Goal: Information Seeking & Learning: Find specific fact

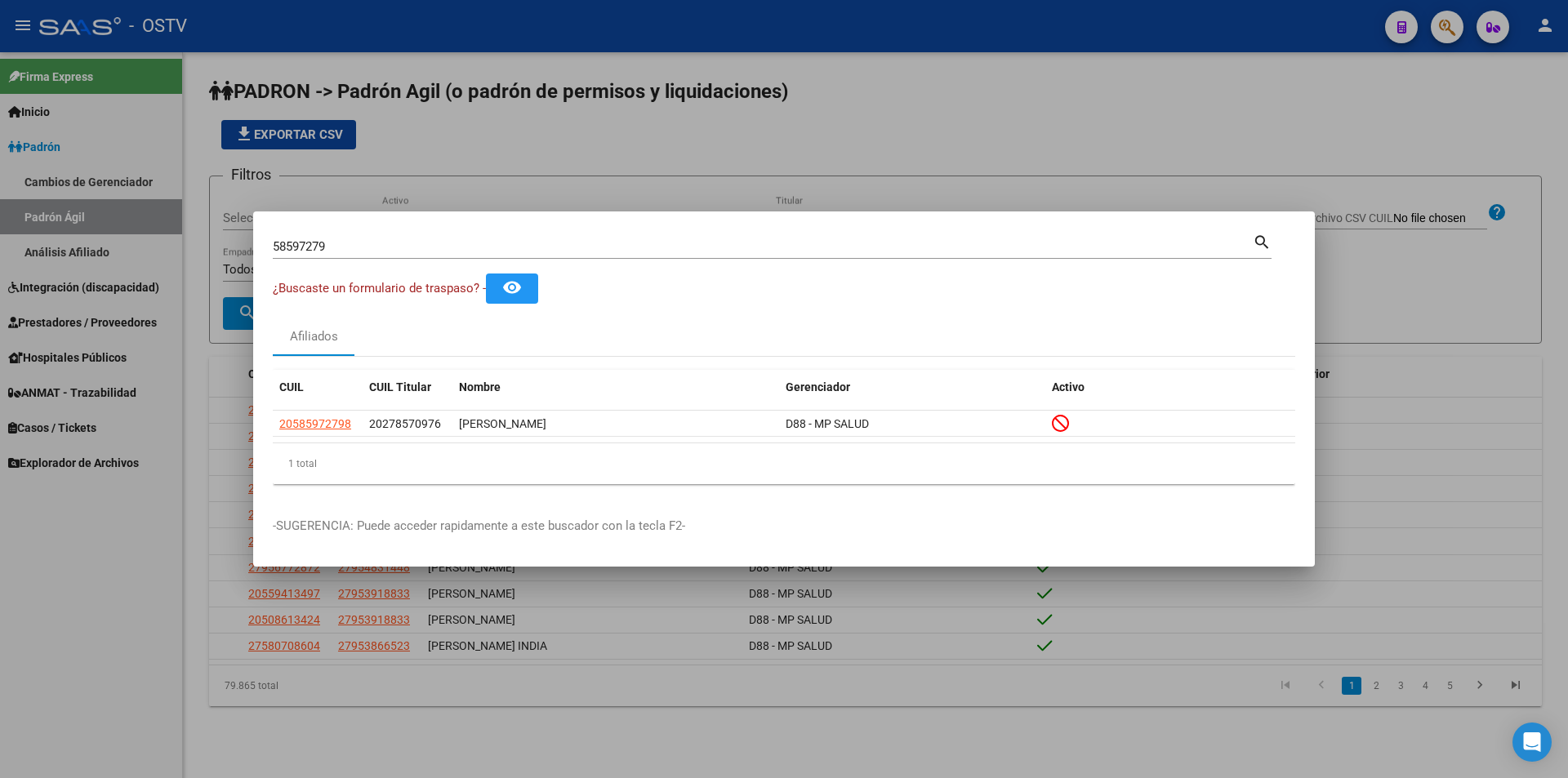
click at [572, 207] on div at bounding box center [784, 389] width 1568 height 778
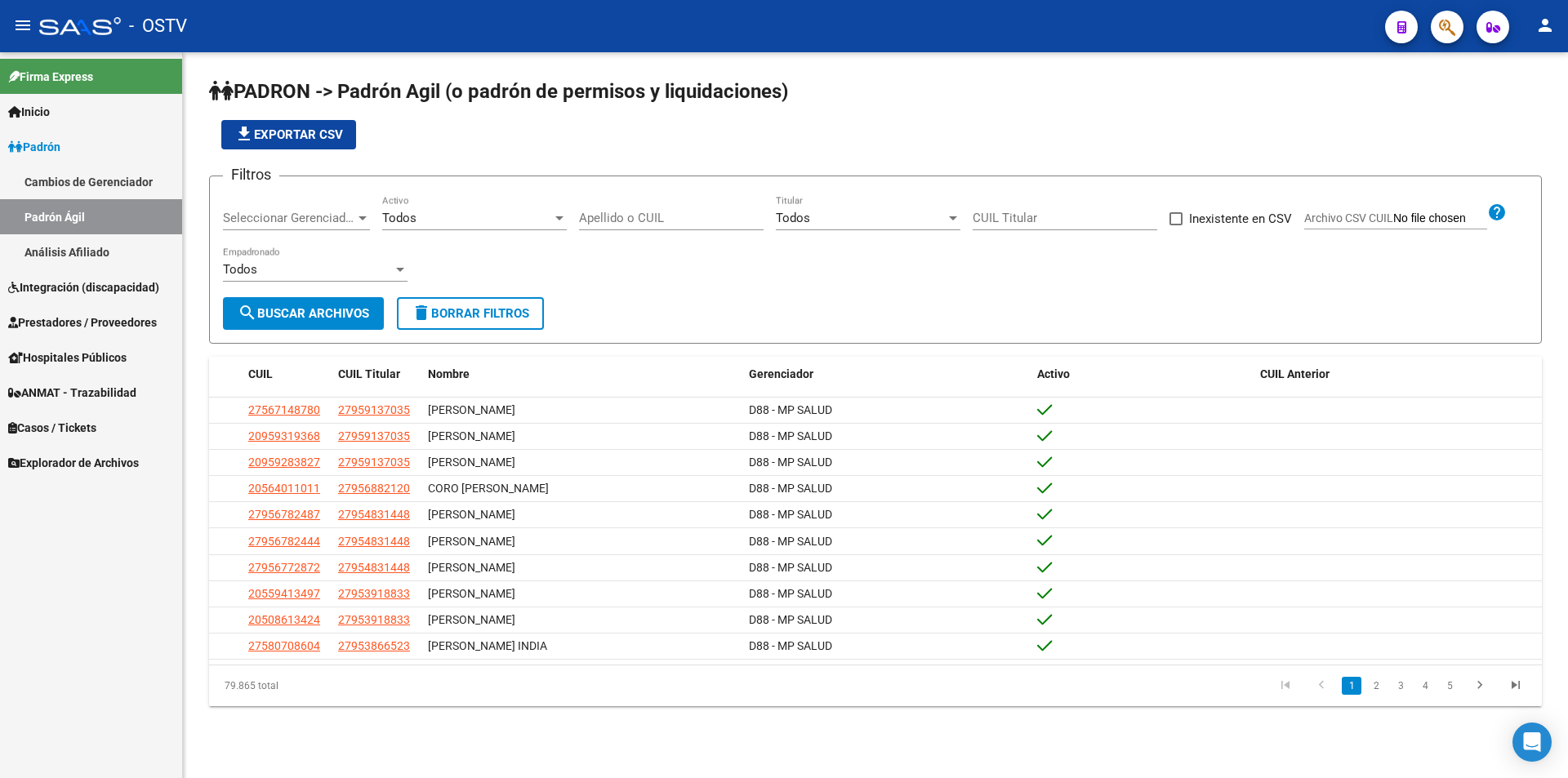
click at [674, 221] on input "Apellido o CUIL" at bounding box center [671, 217] width 185 height 14
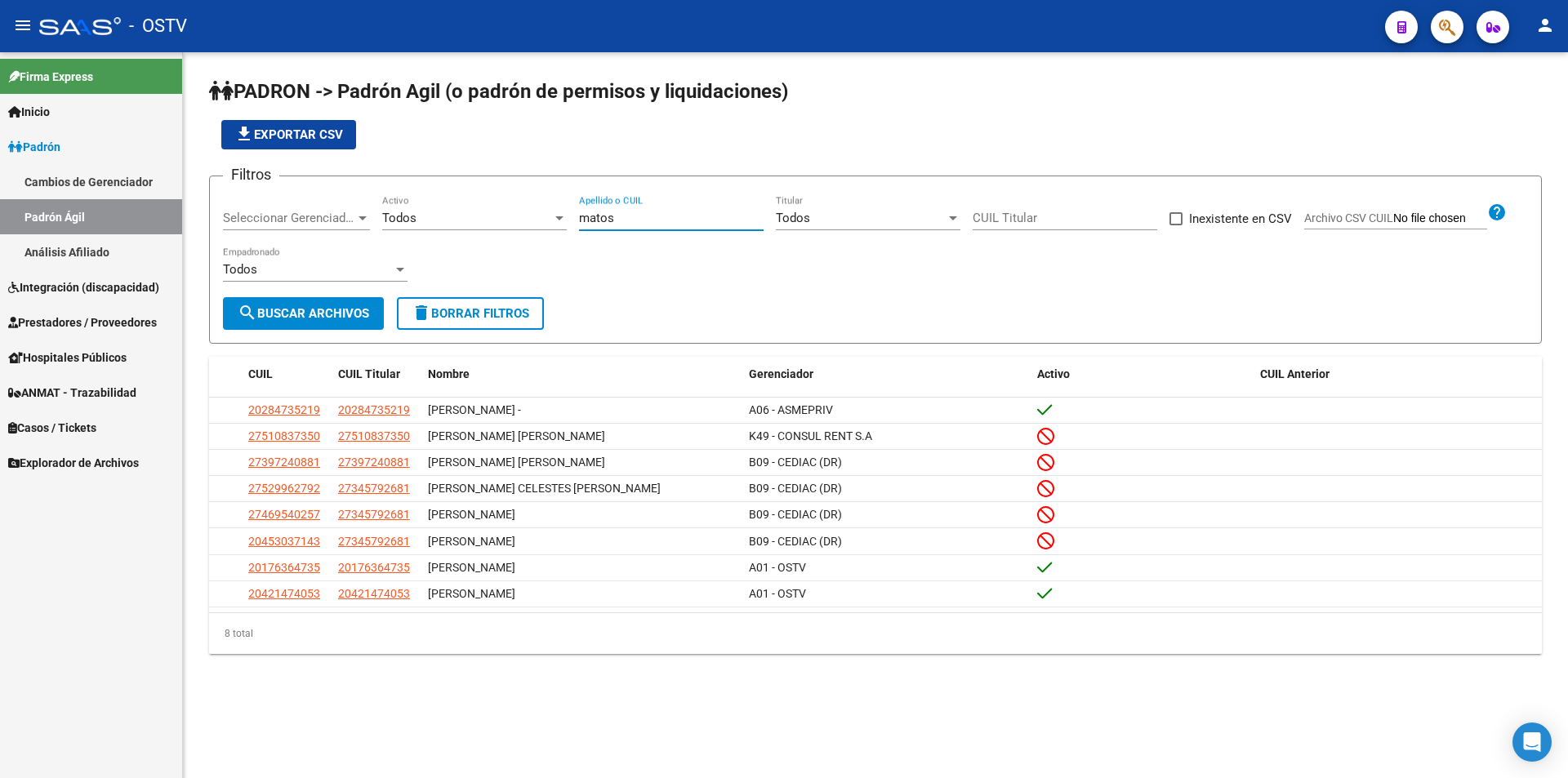
type input "matos"
click at [467, 213] on div "Todos" at bounding box center [467, 217] width 170 height 14
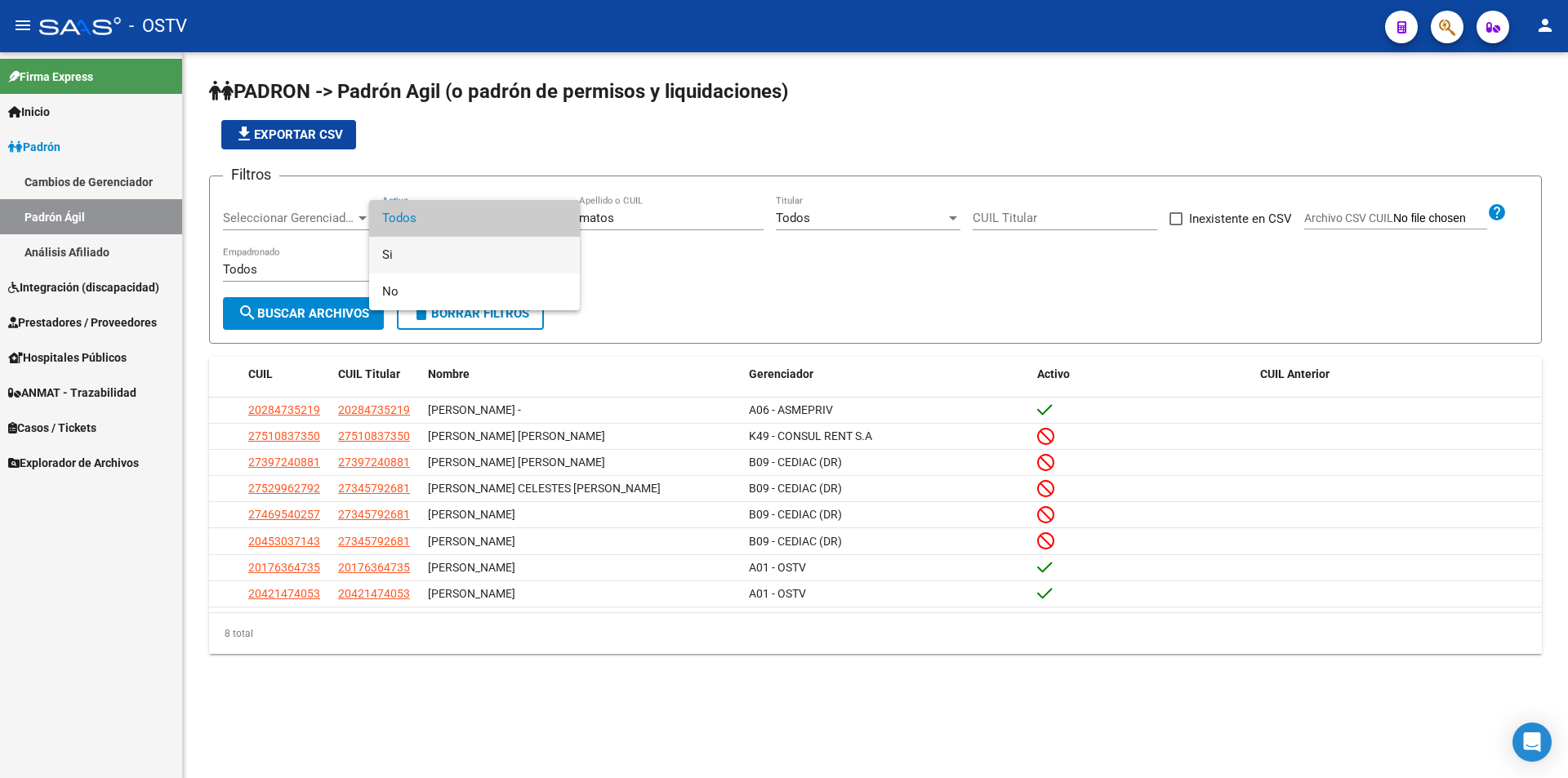
drag, startPoint x: 408, startPoint y: 259, endPoint x: 392, endPoint y: 253, distance: 17.1
click at [408, 258] on span "Si" at bounding box center [474, 255] width 185 height 36
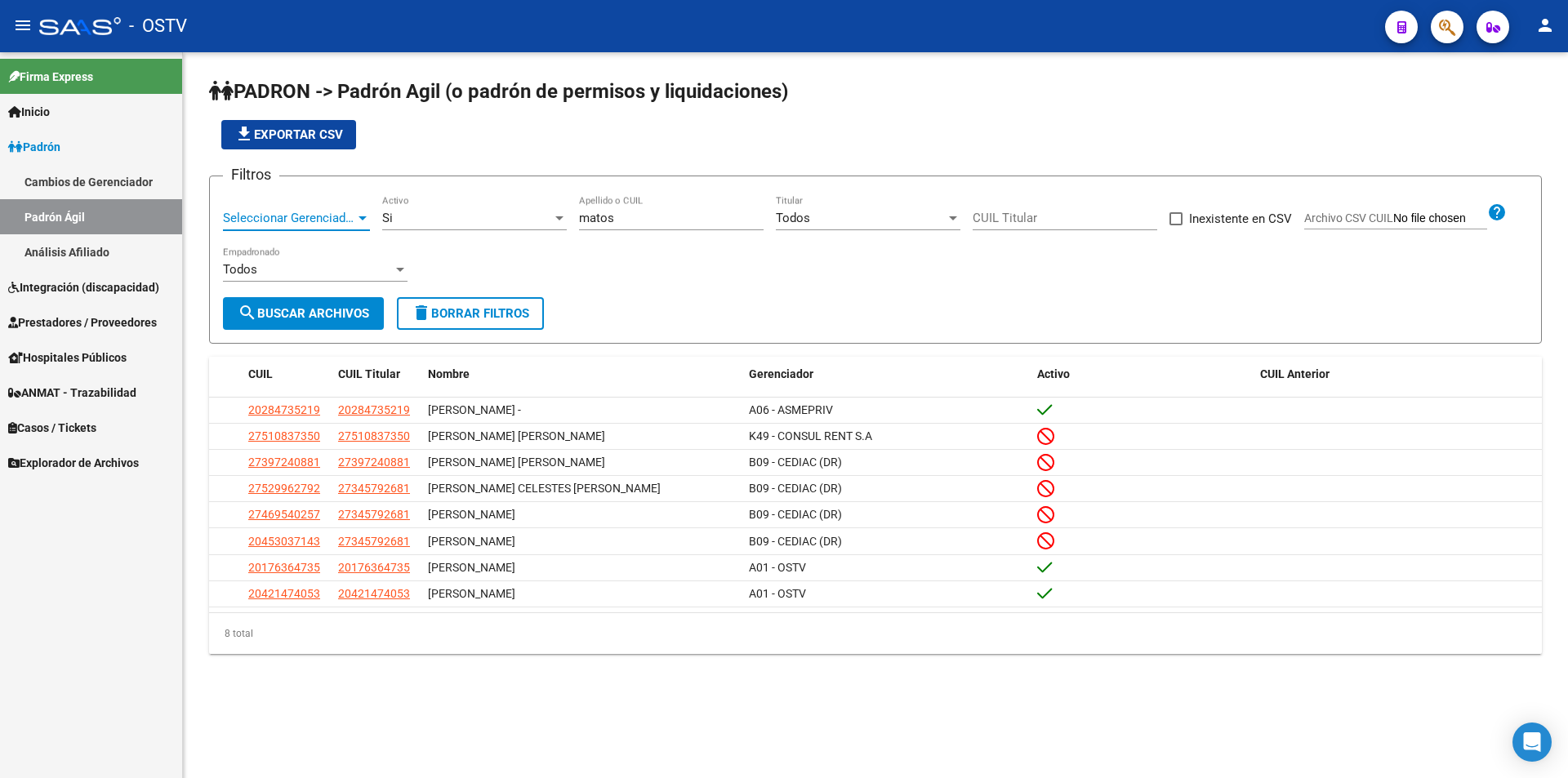
click at [334, 223] on span "Seleccionar Gerenciador" at bounding box center [289, 217] width 132 height 14
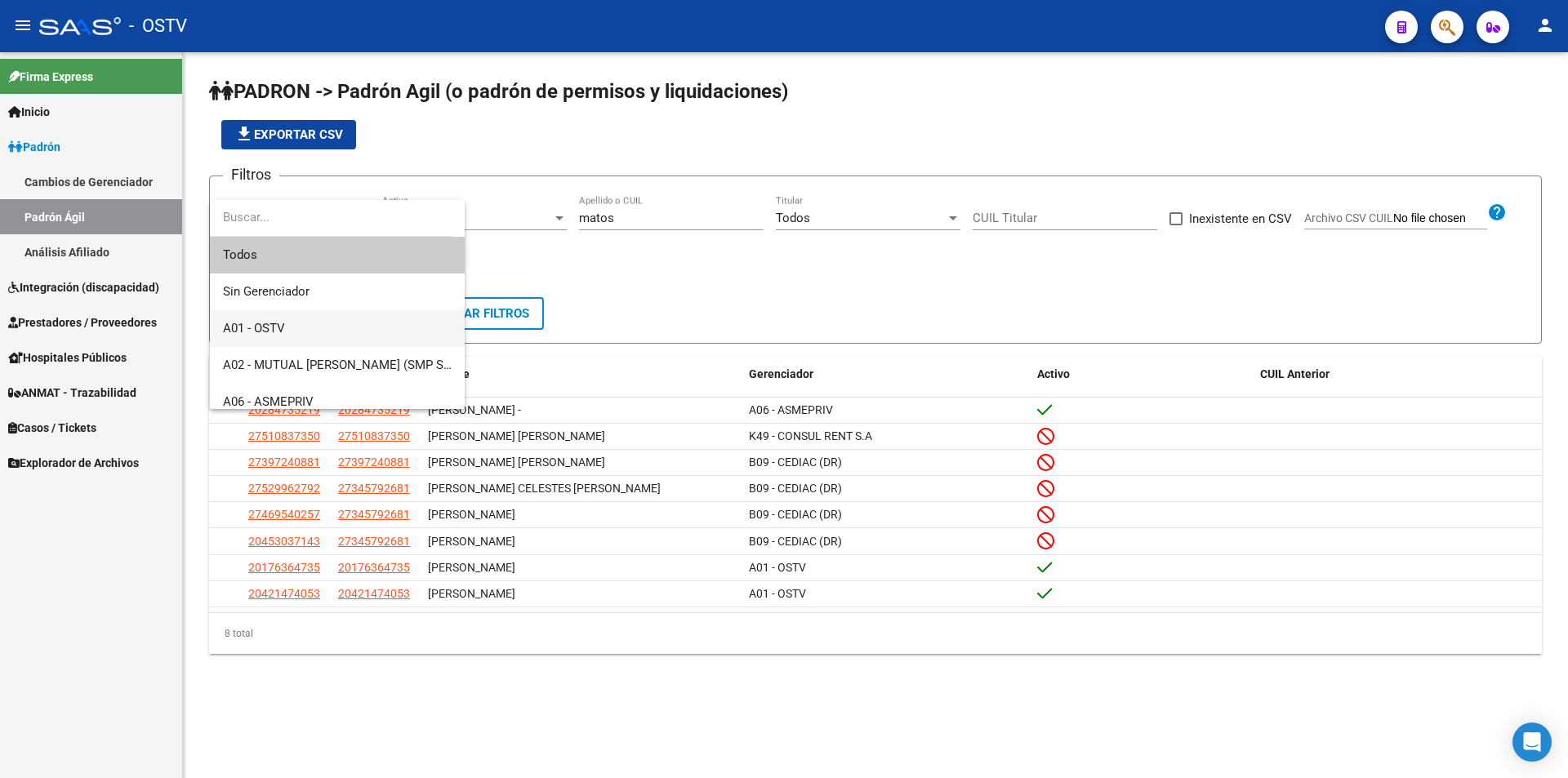
click at [312, 320] on span "A01 - OSTV" at bounding box center [337, 329] width 229 height 36
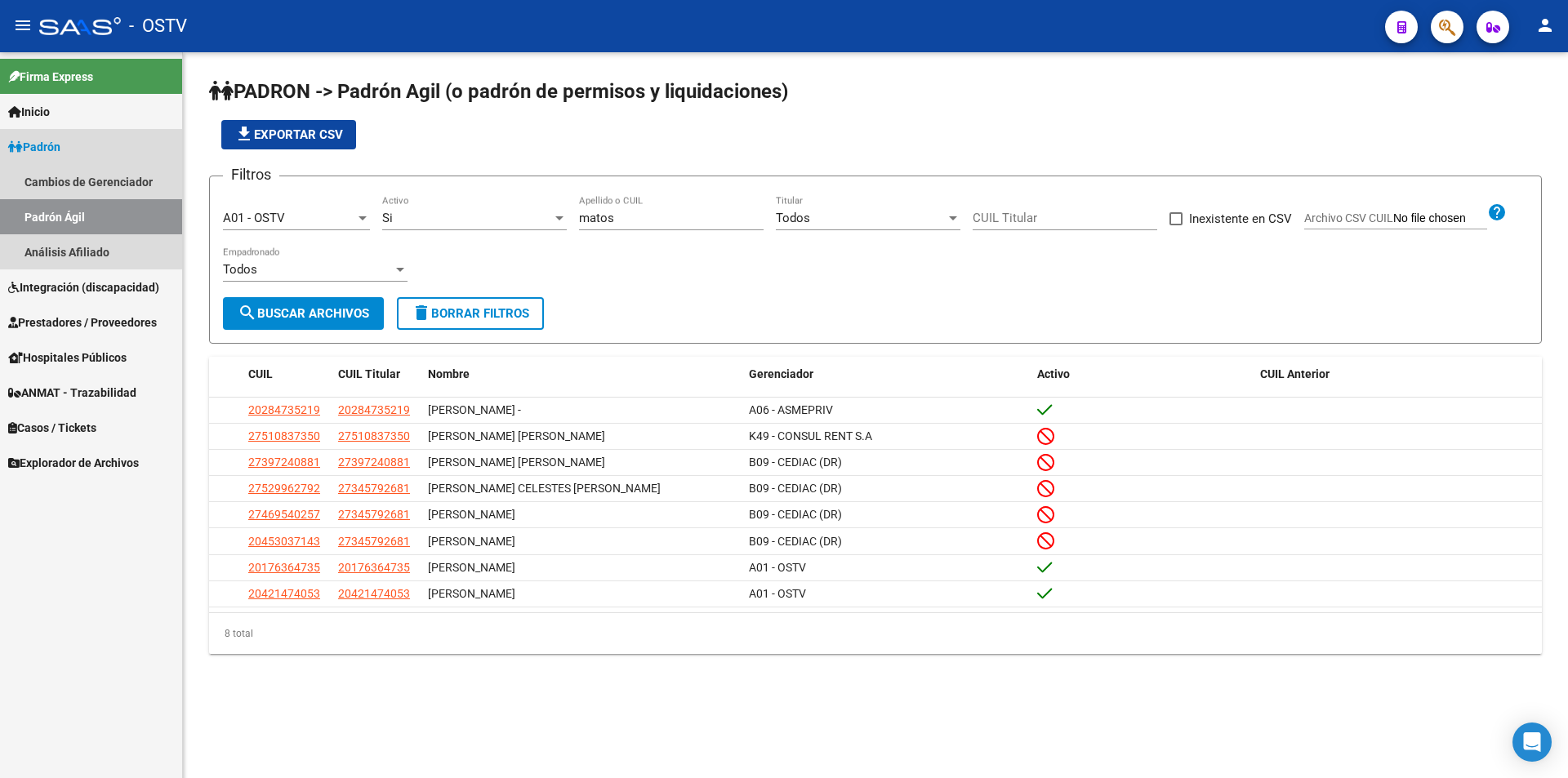
click at [81, 141] on link "Padrón" at bounding box center [91, 147] width 182 height 35
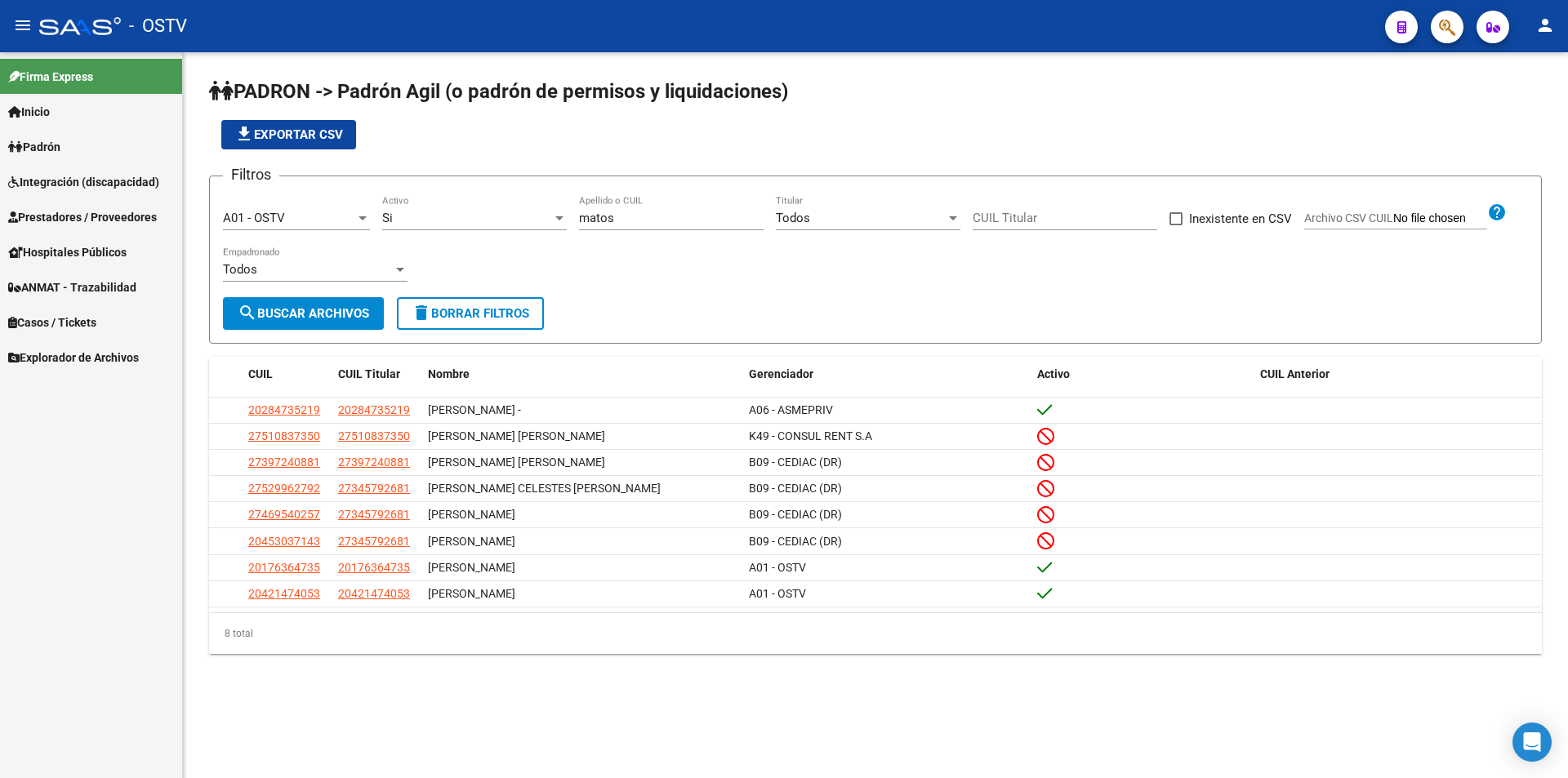
click at [299, 309] on span "search Buscar Archivos" at bounding box center [303, 313] width 131 height 14
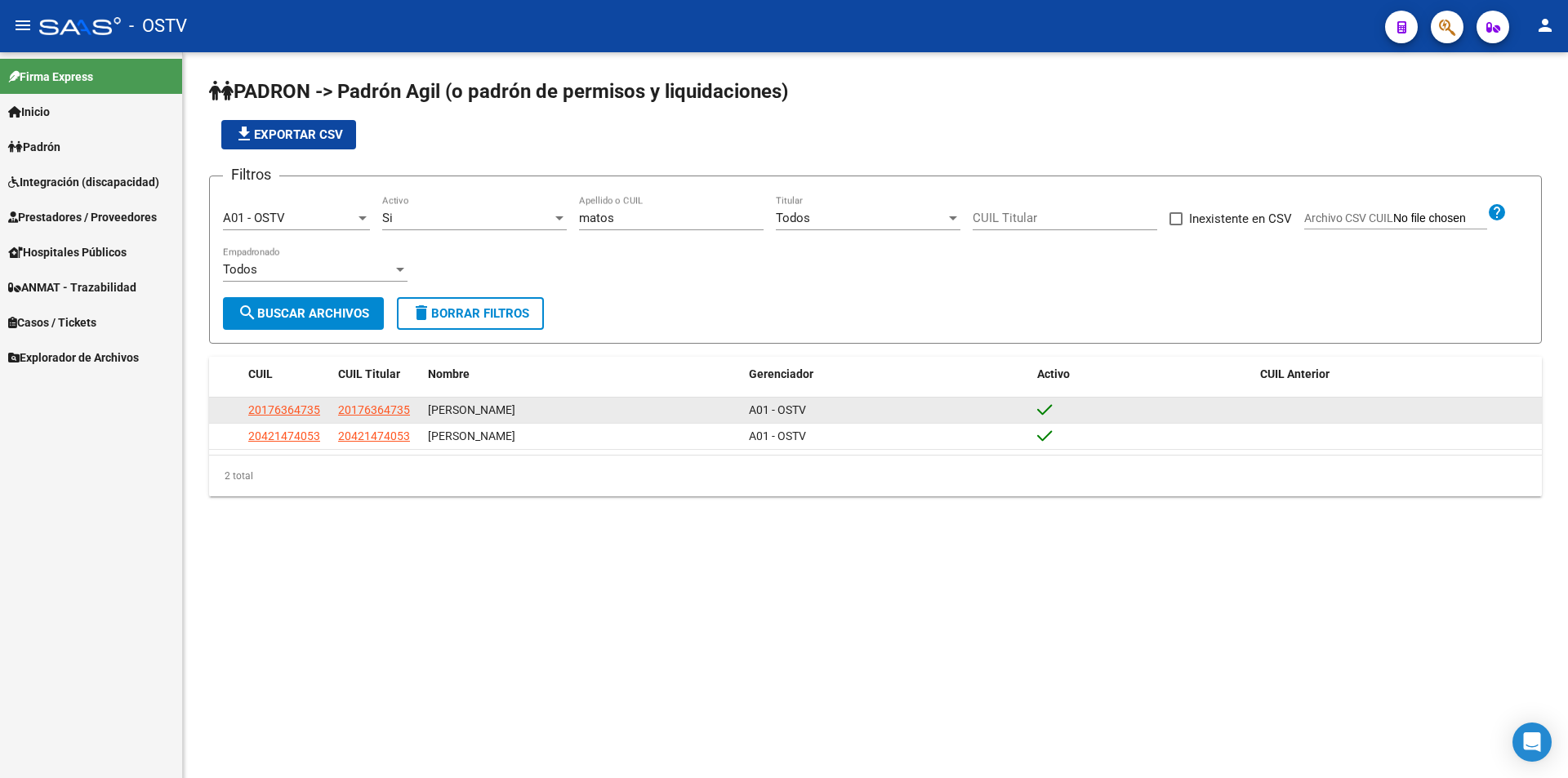
click at [307, 402] on app-link-go-to "20176364735" at bounding box center [284, 410] width 72 height 19
click at [306, 406] on span "20176364735" at bounding box center [284, 410] width 72 height 13
type textarea "20176364735"
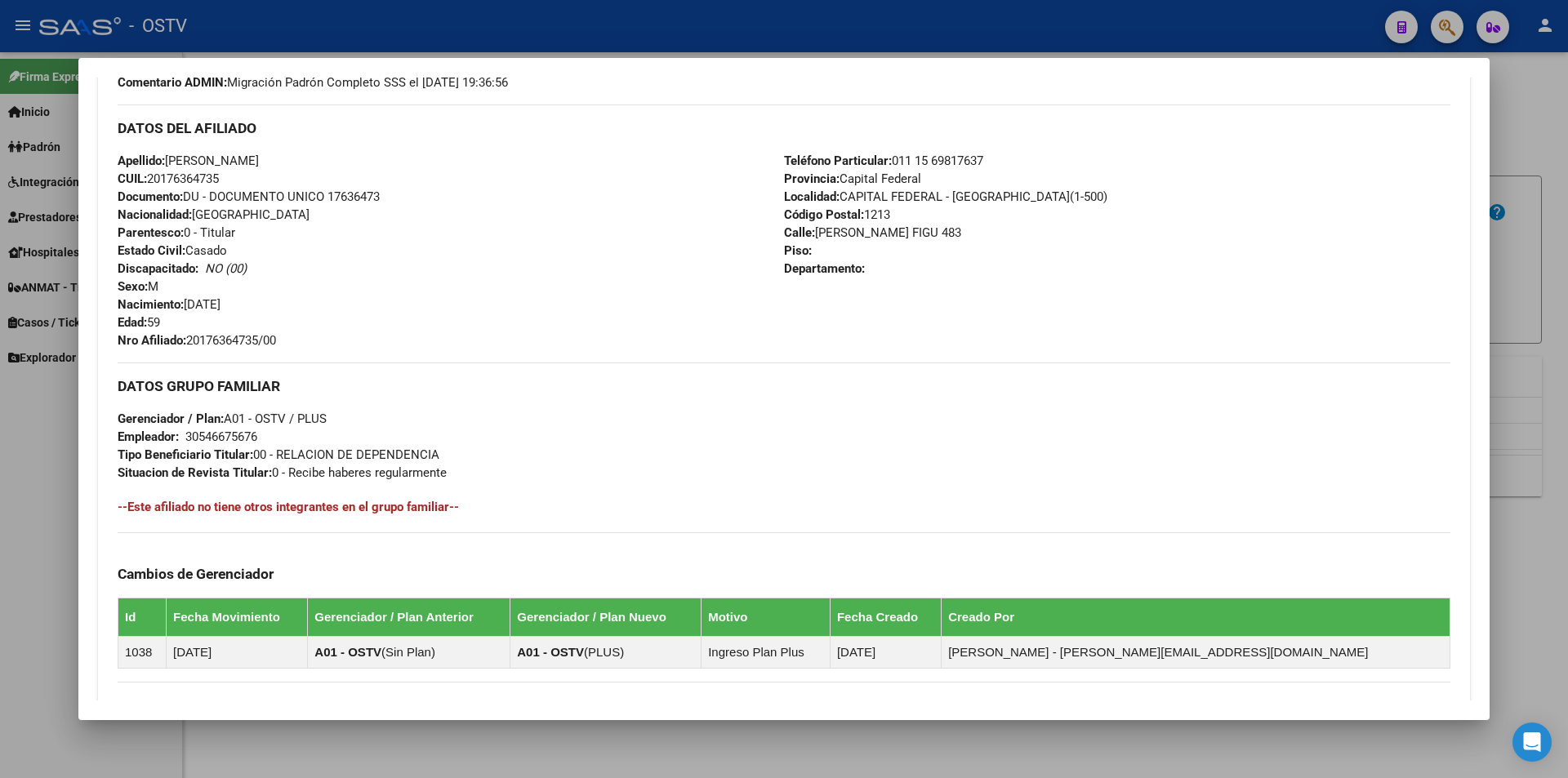
scroll to position [721, 0]
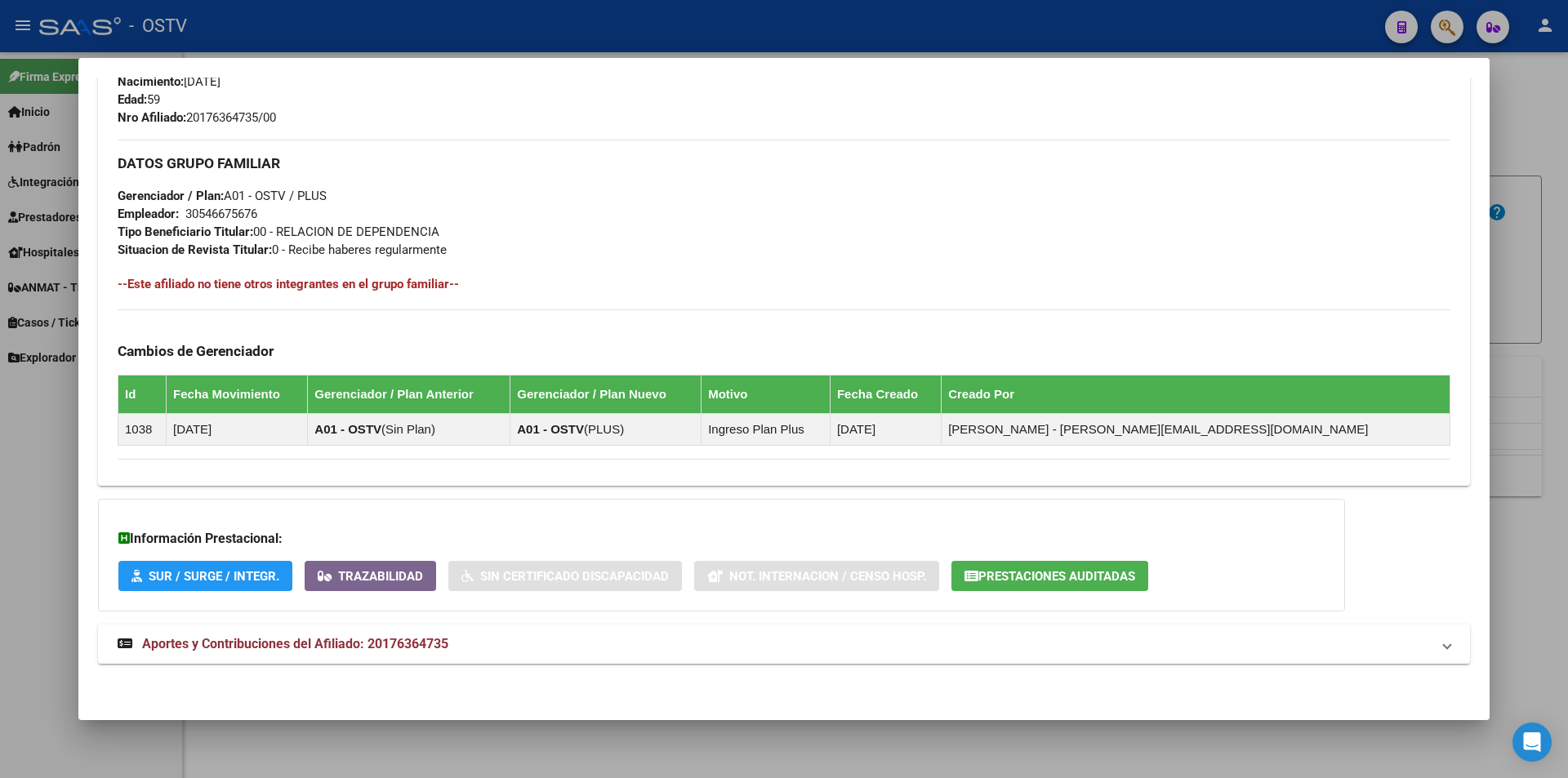
click at [634, 639] on mat-panel-title "Aportes y Contribuciones del Afiliado: 20176364735" at bounding box center [774, 644] width 1313 height 19
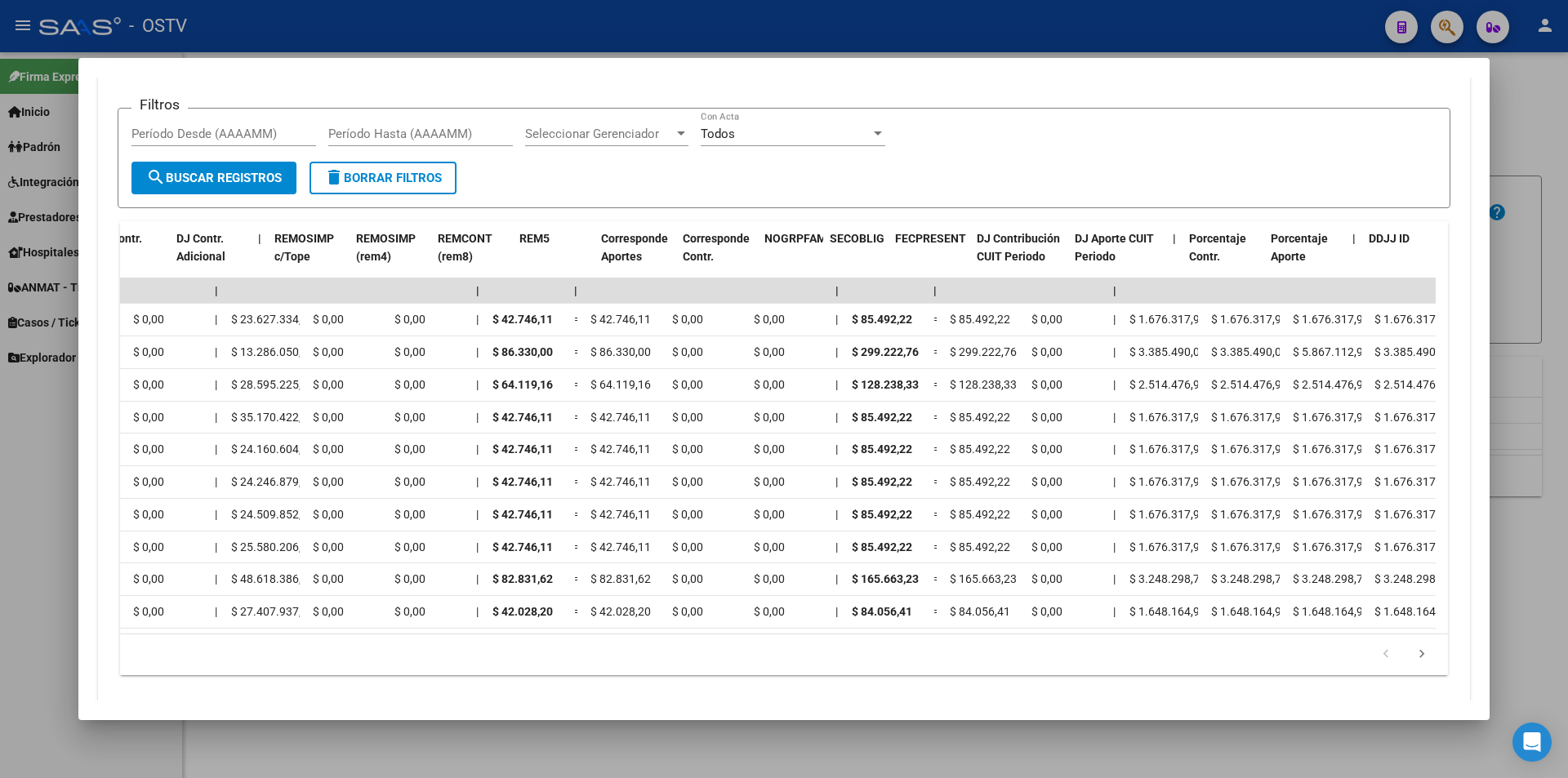
scroll to position [0, 2147]
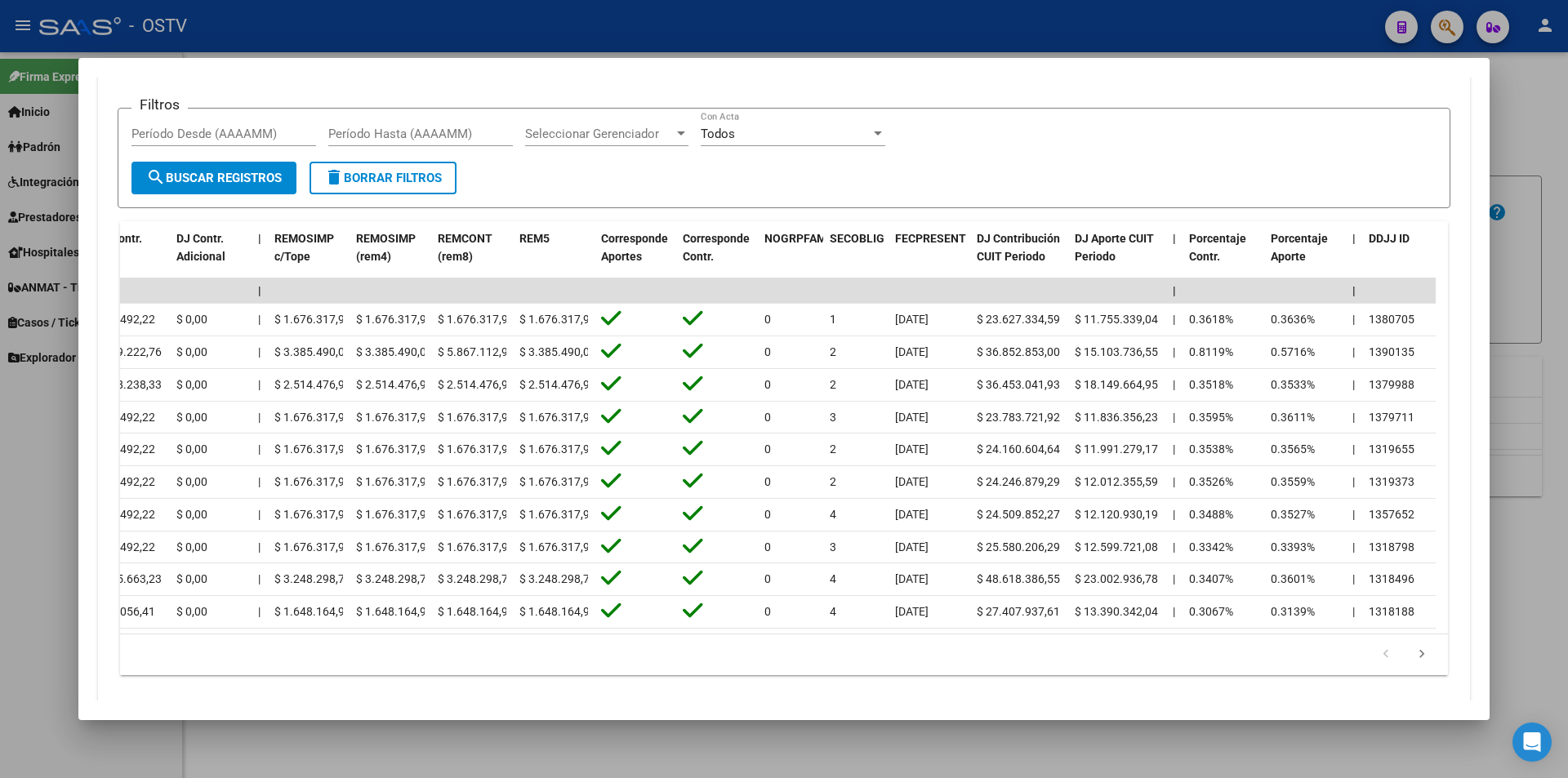
click at [403, 732] on div at bounding box center [784, 389] width 1568 height 778
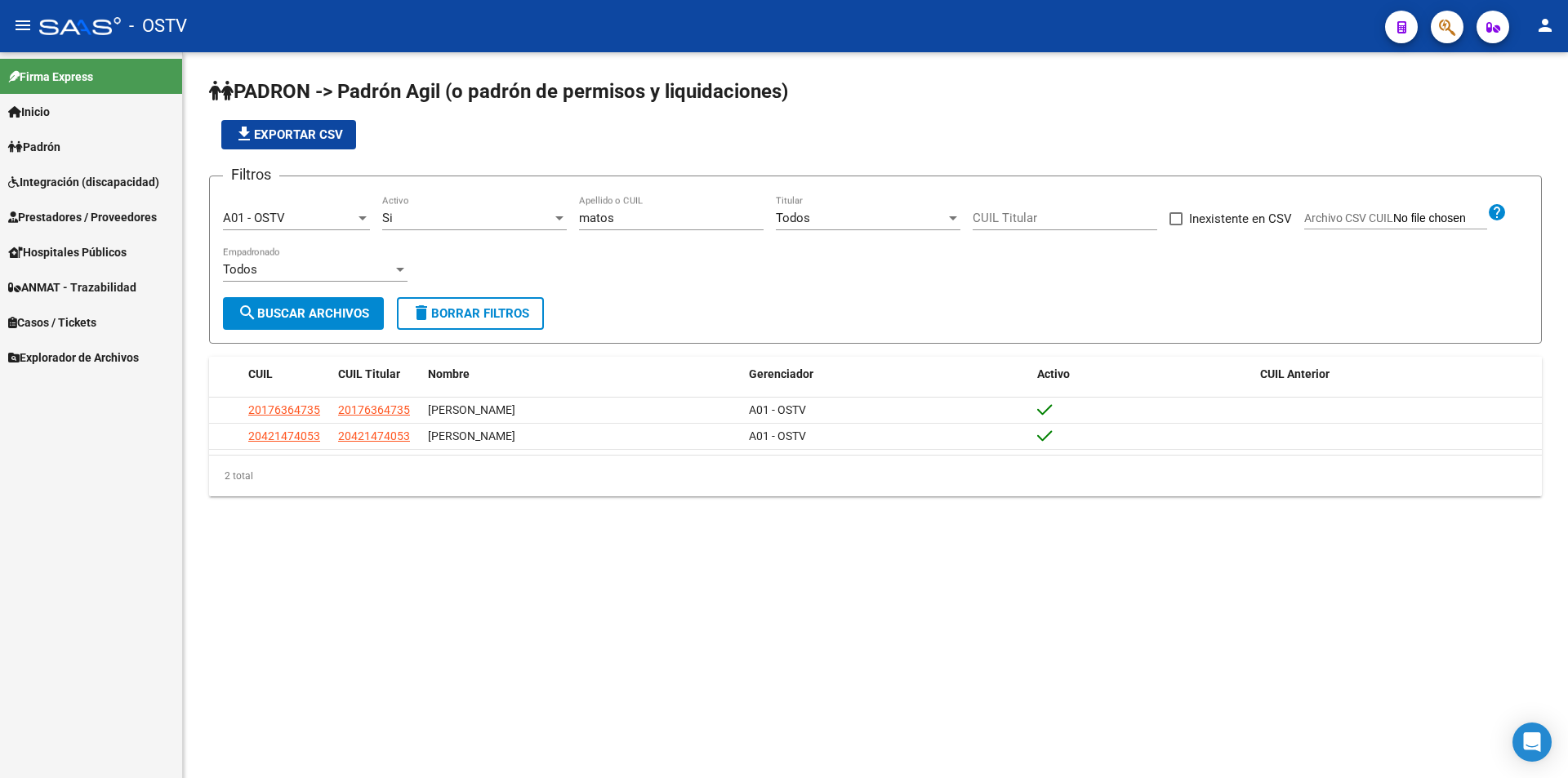
click at [614, 227] on div "[PERSON_NAME] Apellido o CUIL" at bounding box center [671, 213] width 185 height 35
click at [615, 227] on div "[PERSON_NAME] Apellido o CUIL" at bounding box center [671, 213] width 185 height 35
click at [616, 224] on input "matos" at bounding box center [671, 217] width 185 height 14
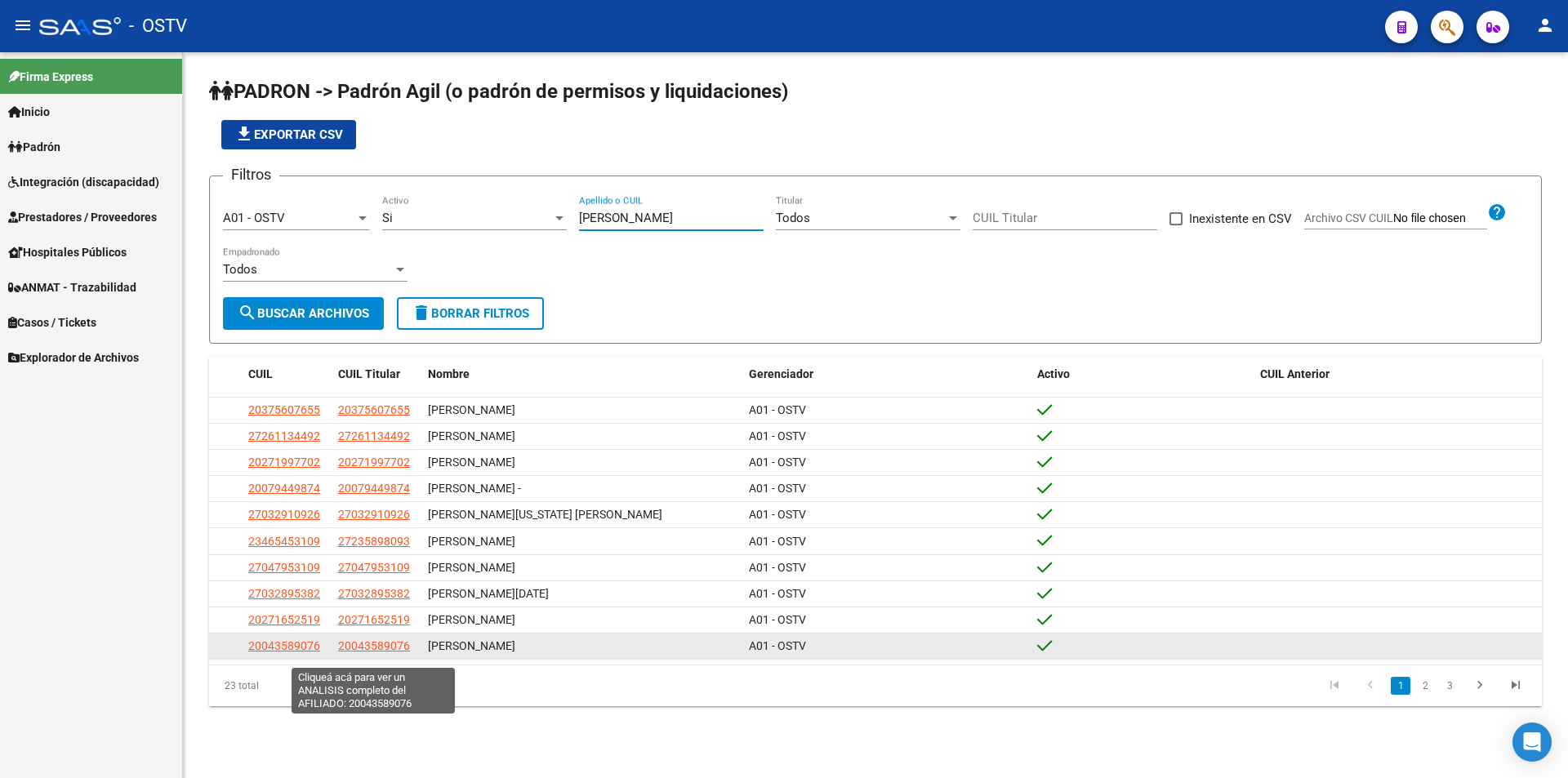
type input "[PERSON_NAME]"
click at [395, 652] on span "20043589076" at bounding box center [374, 646] width 72 height 13
type textarea "20043589076"
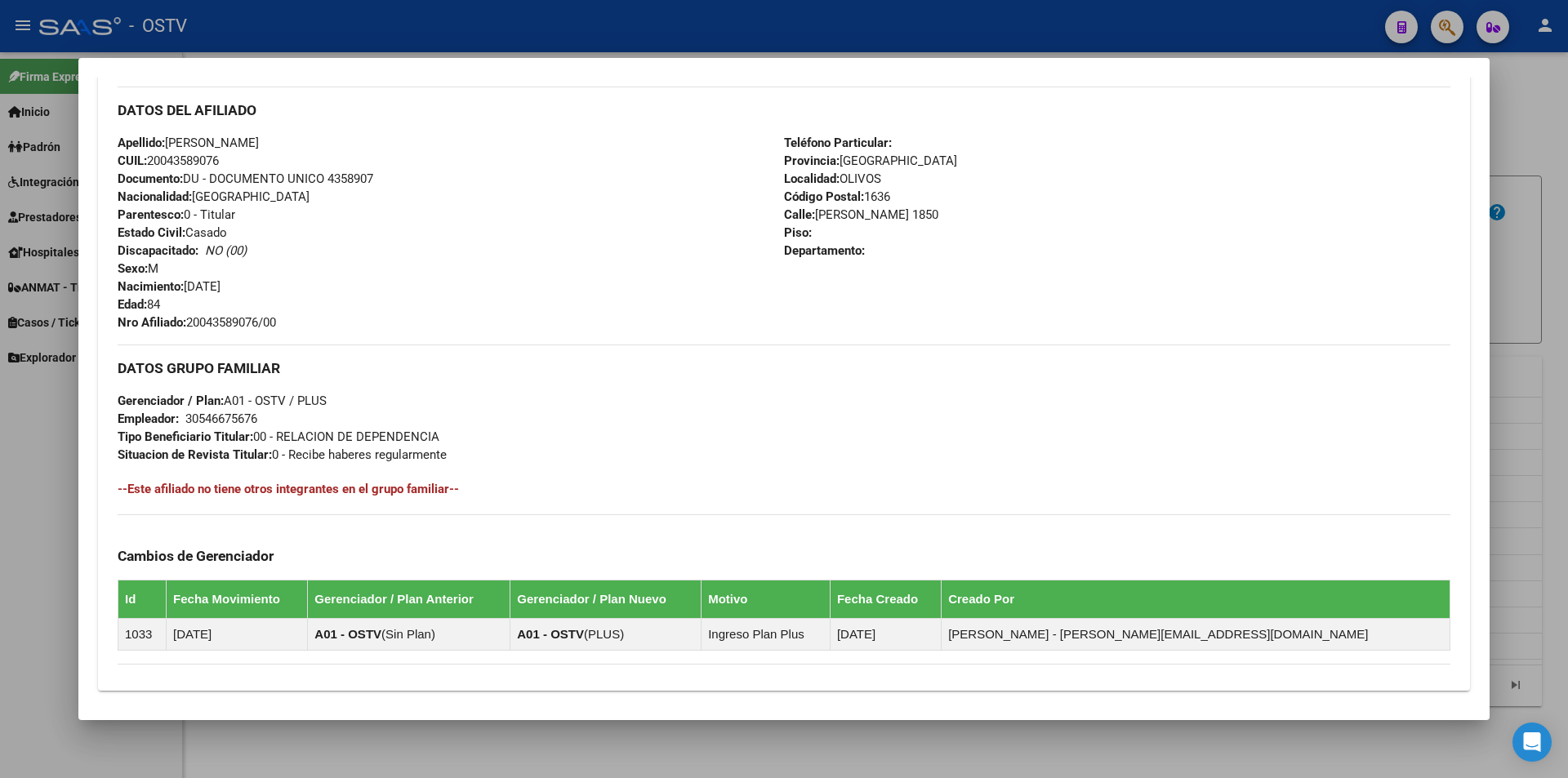
scroll to position [721, 0]
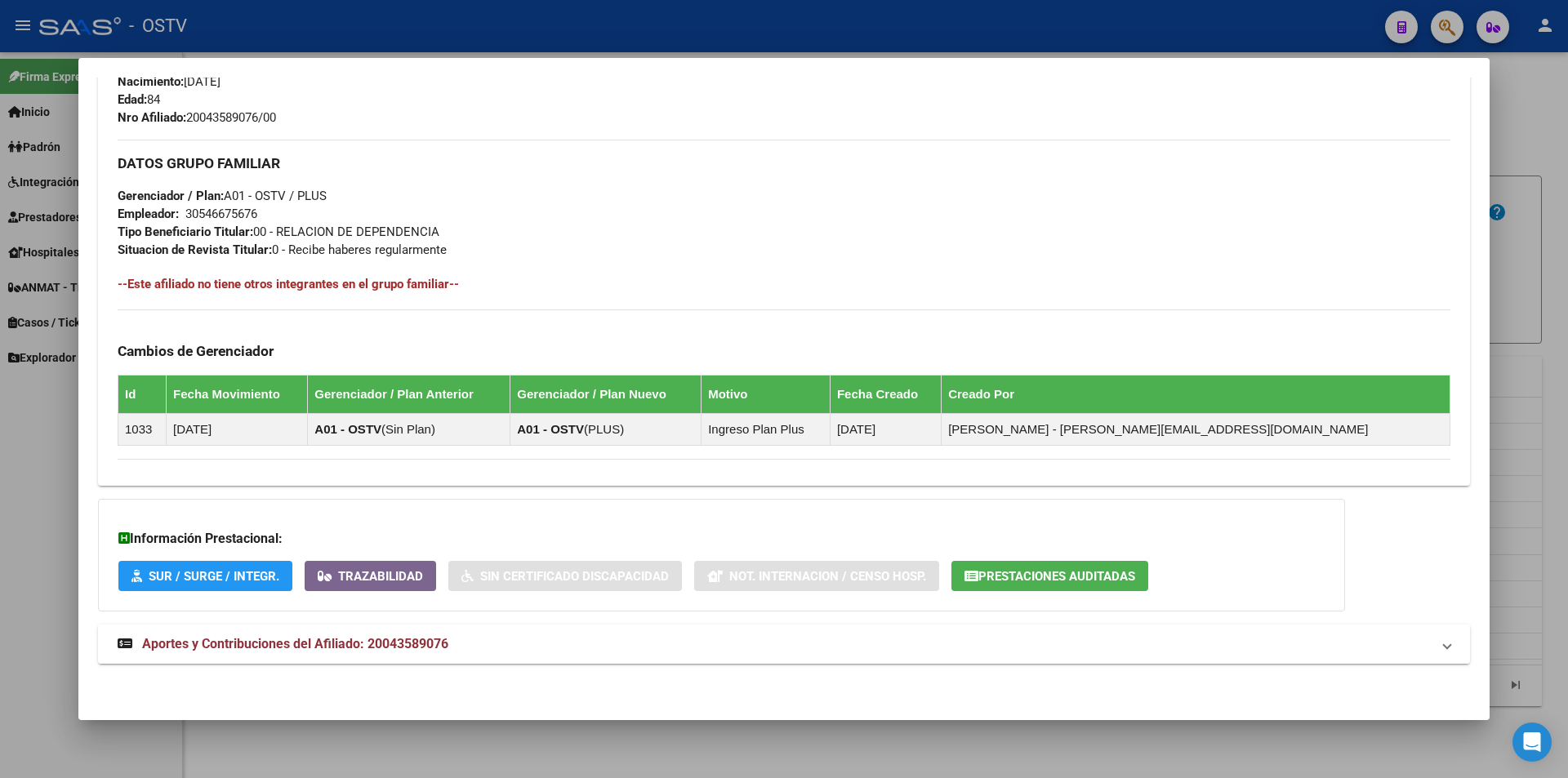
click at [326, 644] on span "Aportes y Contribuciones del Afiliado: 20043589076" at bounding box center [295, 644] width 307 height 15
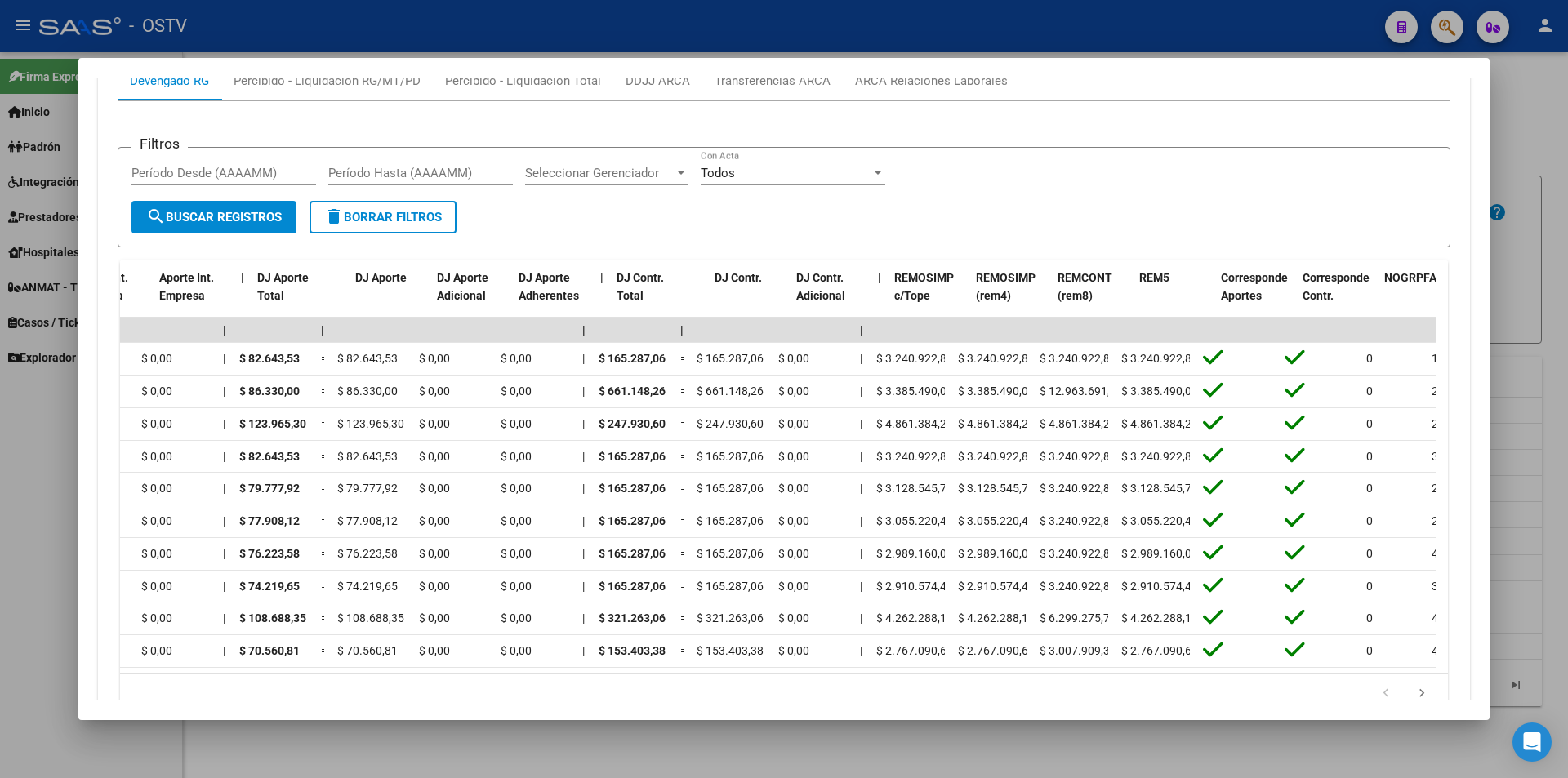
scroll to position [0, 1552]
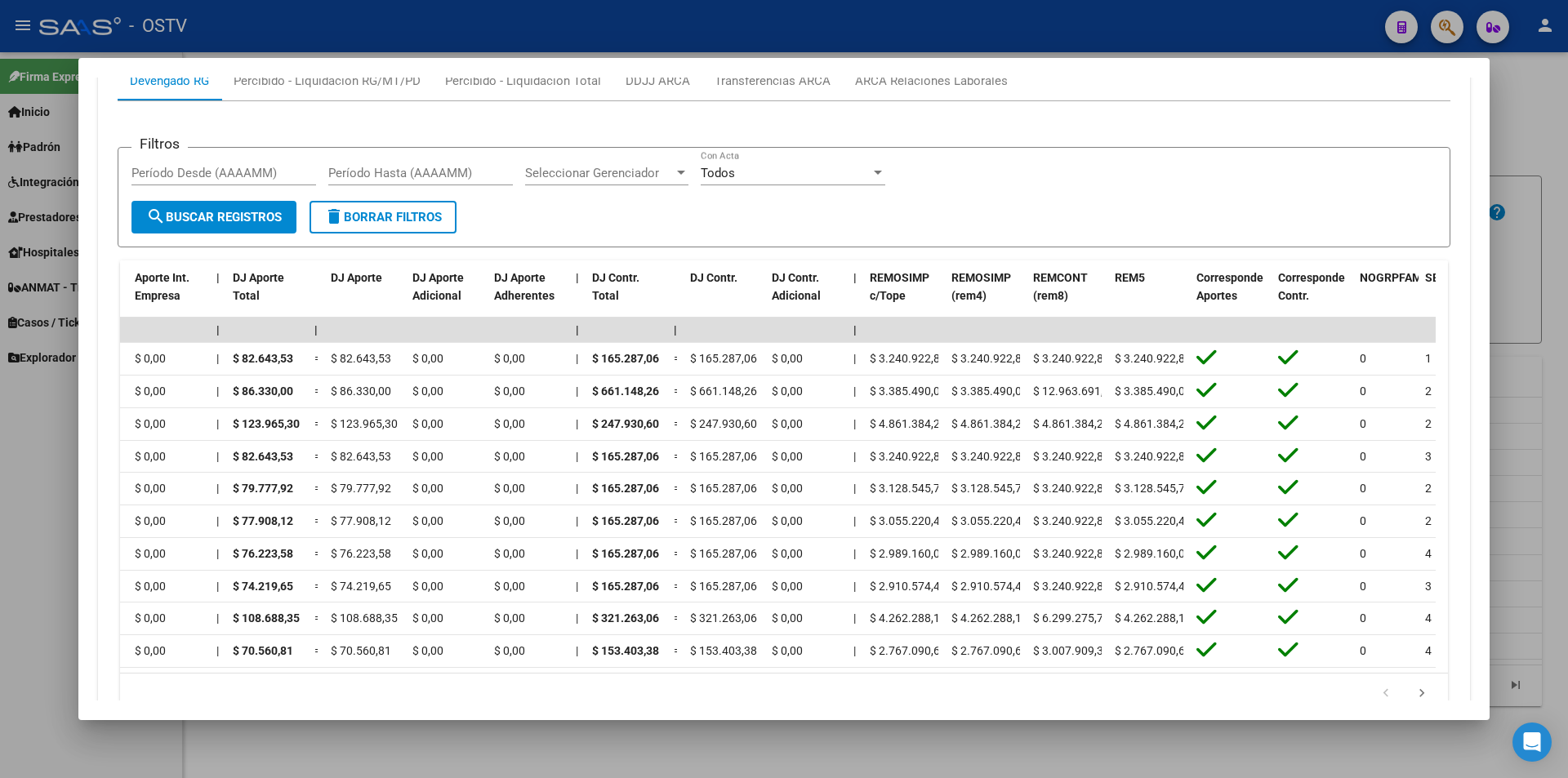
click at [472, 738] on div at bounding box center [784, 389] width 1568 height 778
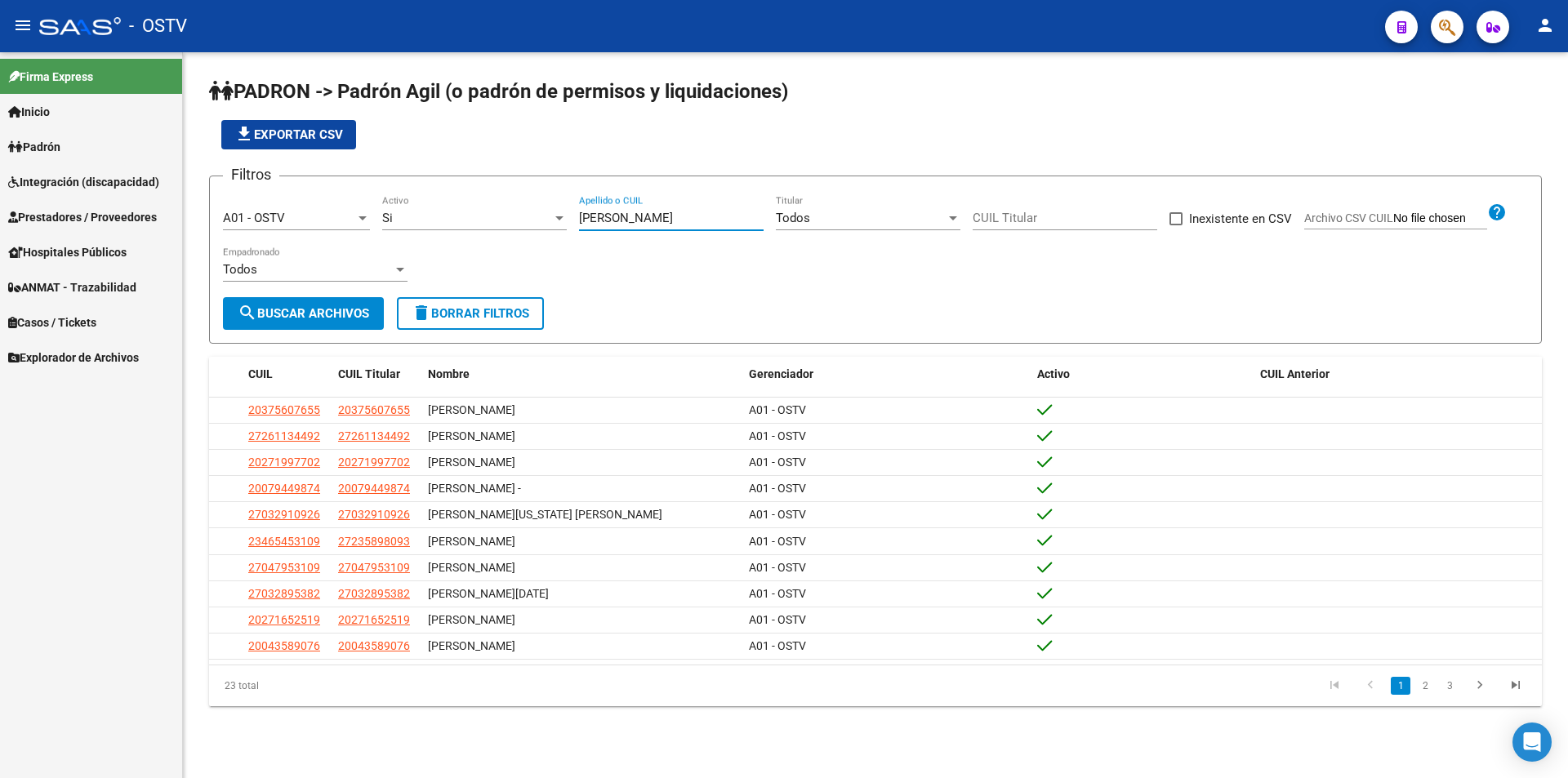
drag, startPoint x: 640, startPoint y: 222, endPoint x: 445, endPoint y: 223, distance: 195.0
click at [448, 223] on div "Filtros A01 - OSTV Seleccionar Gerenciador Si Activo [PERSON_NAME] Apellido o C…" at bounding box center [876, 243] width 1305 height 107
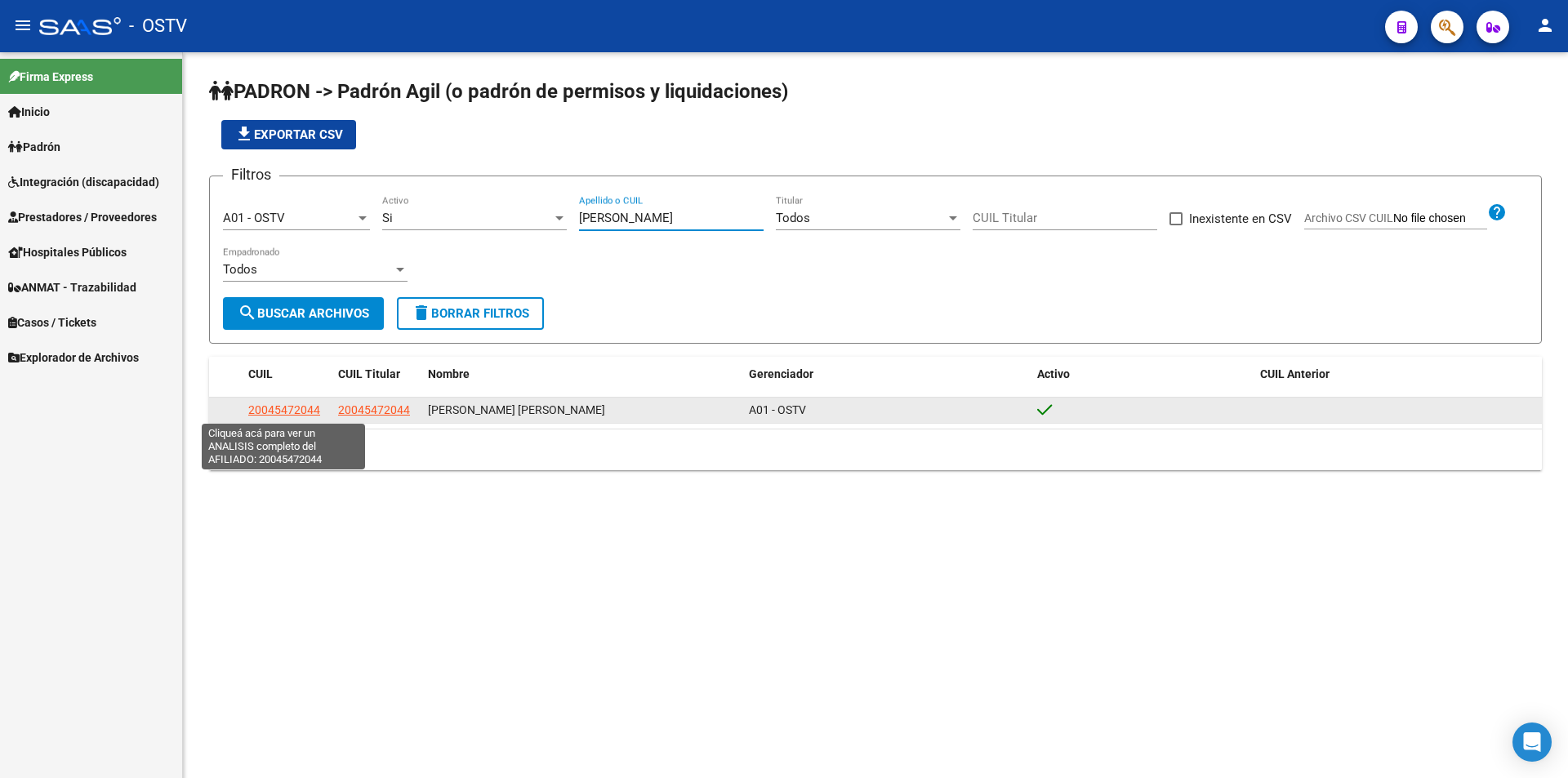
type input "[PERSON_NAME]"
click at [304, 407] on span "20045472044" at bounding box center [284, 410] width 72 height 13
type textarea "20045472044"
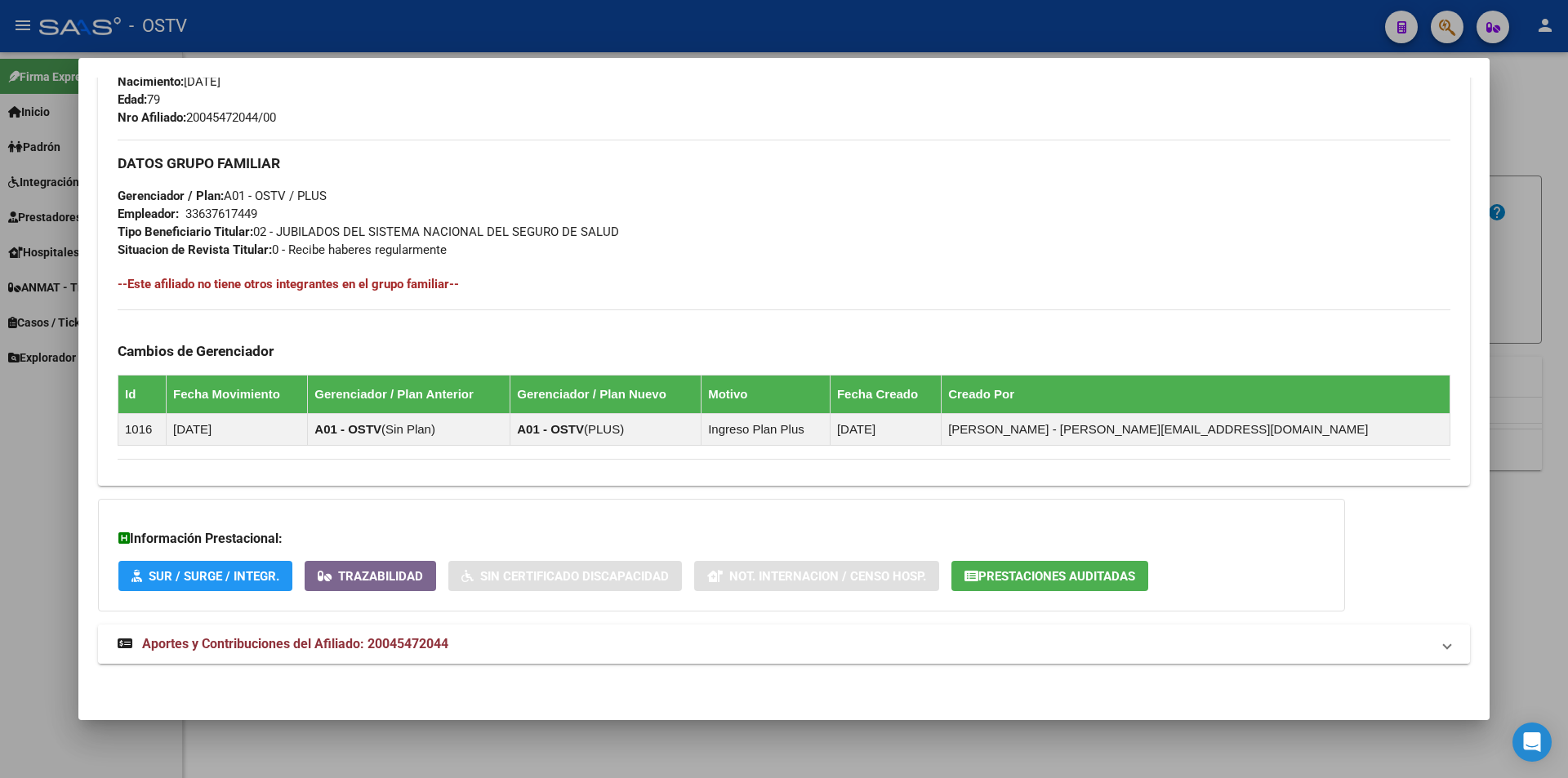
click at [481, 648] on mat-panel-title "Aportes y Contribuciones del Afiliado: 20045472044" at bounding box center [774, 644] width 1313 height 19
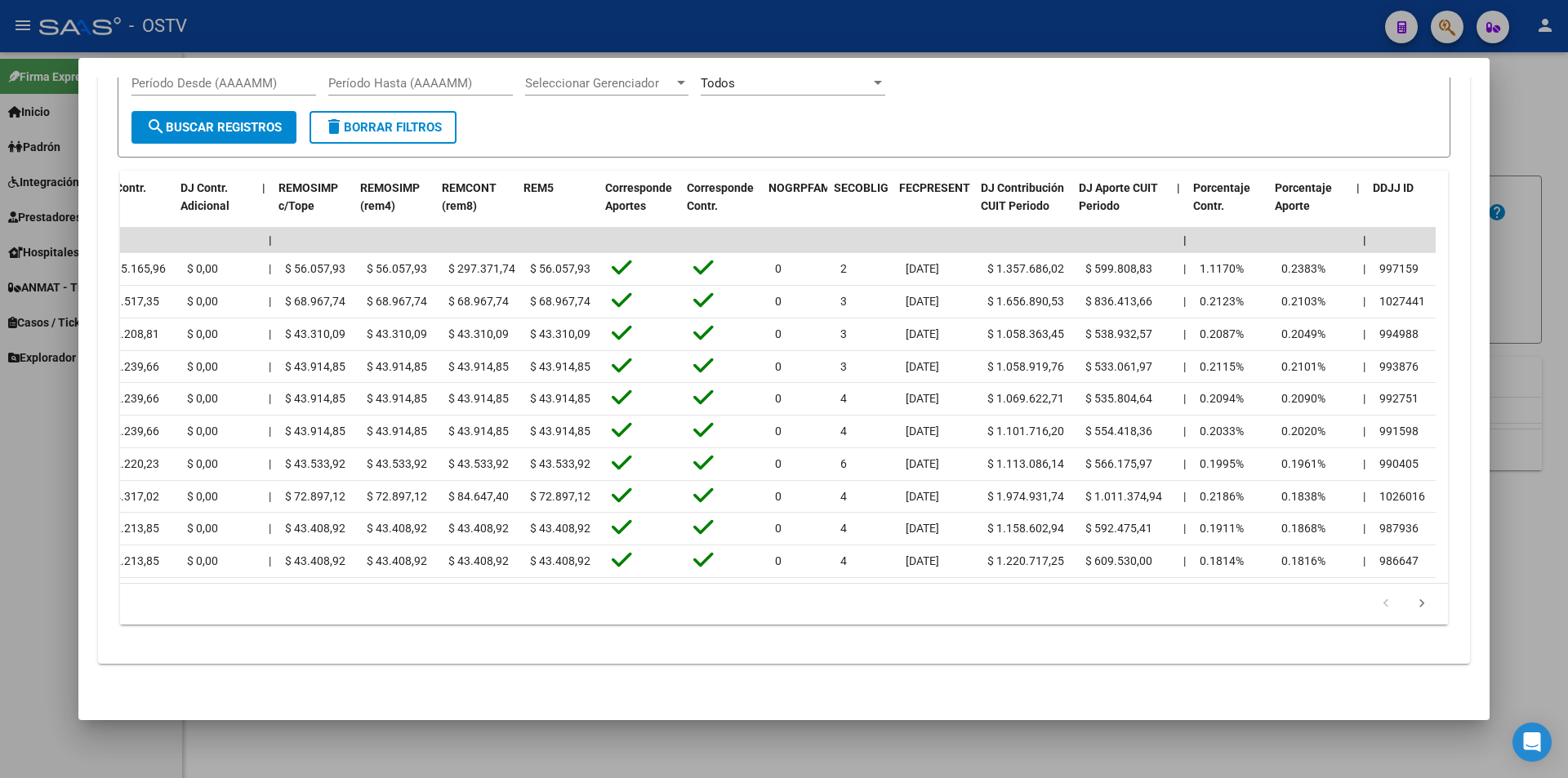
scroll to position [0, 2147]
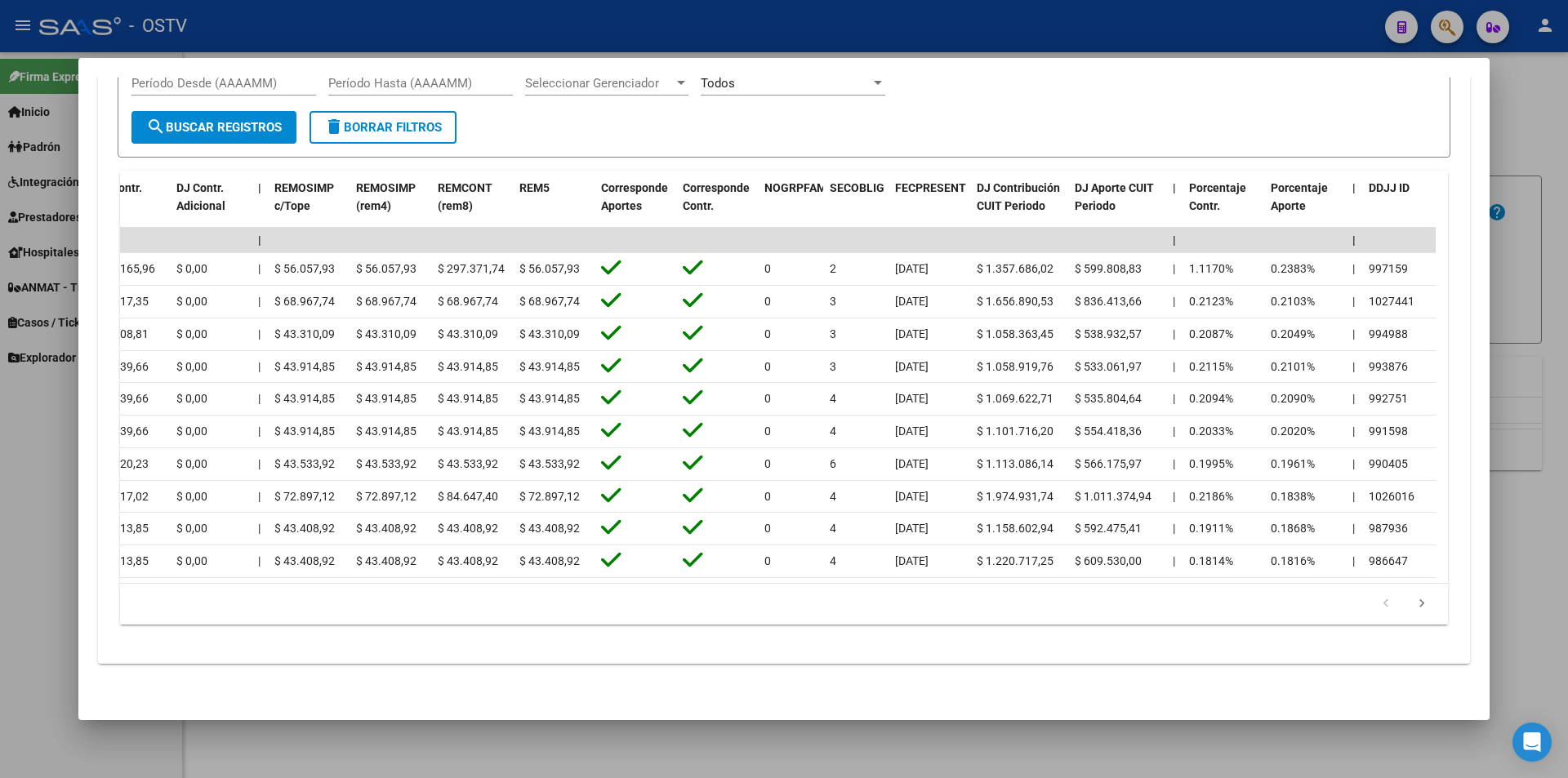
click at [1547, 146] on div at bounding box center [784, 389] width 1568 height 778
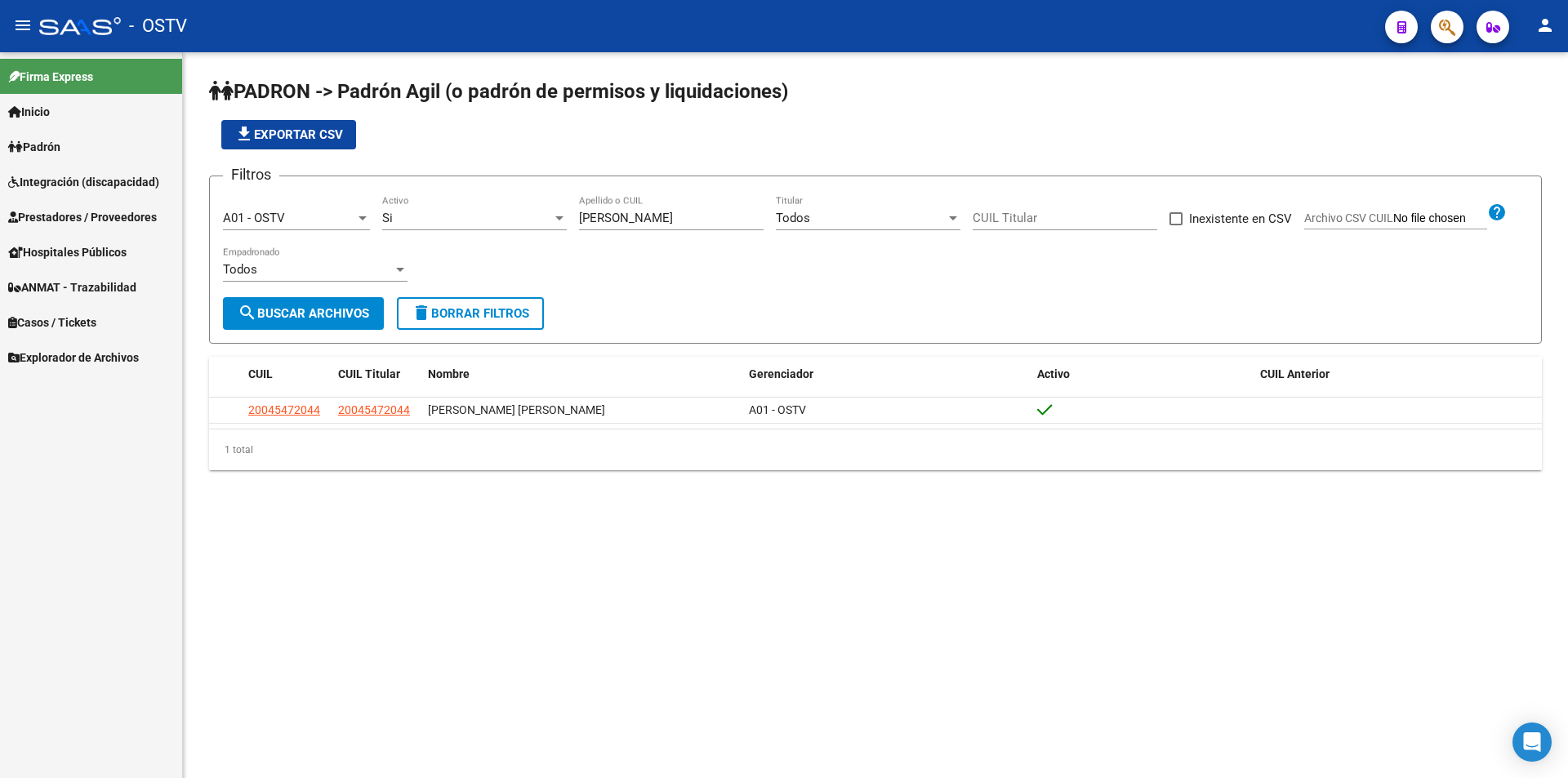
drag, startPoint x: 527, startPoint y: 208, endPoint x: 343, endPoint y: 204, distance: 184.0
click at [343, 204] on div "Filtros A01 - OSTV Seleccionar Gerenciador Si Activo [PERSON_NAME] Apellido o C…" at bounding box center [876, 243] width 1305 height 107
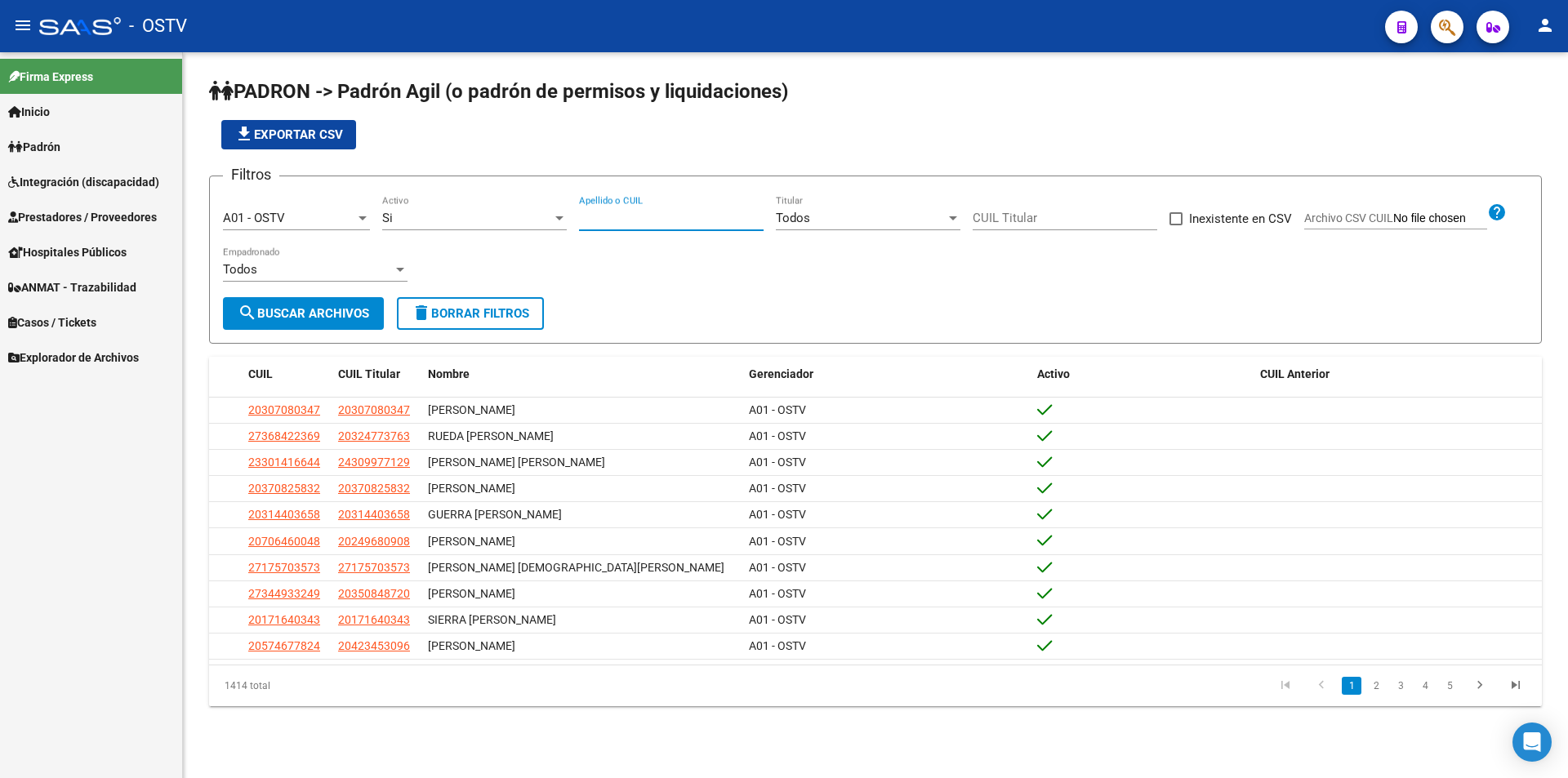
click at [692, 309] on form "Filtros A01 - OSTV Seleccionar Gerenciador Si Activo Apellido o CUIL Todos Titu…" at bounding box center [875, 260] width 1333 height 169
